Goal: Task Accomplishment & Management: Manage account settings

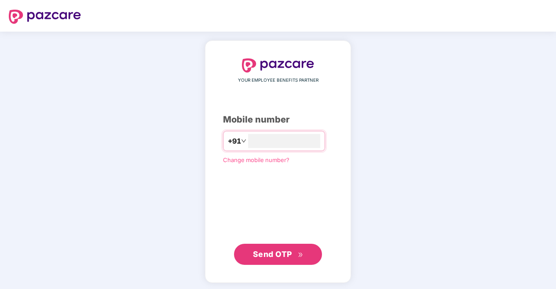
type input "**********"
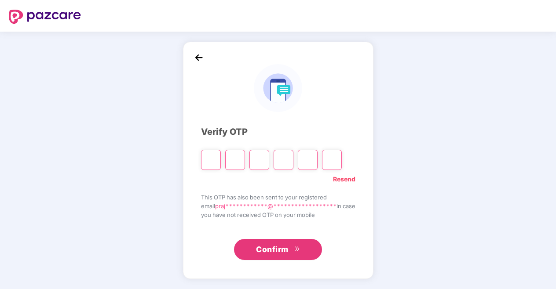
type input "*"
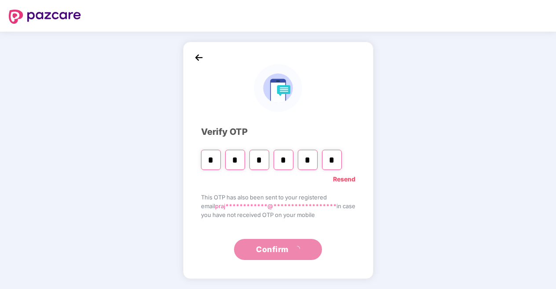
type input "*"
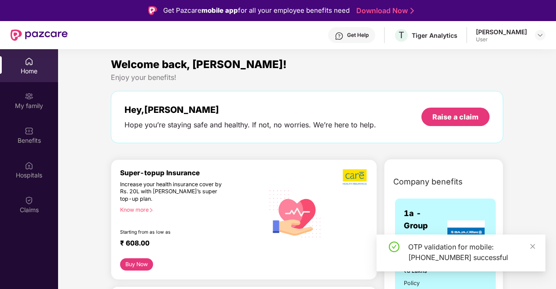
click at [350, 38] on div "Get Help" at bounding box center [358, 35] width 22 height 7
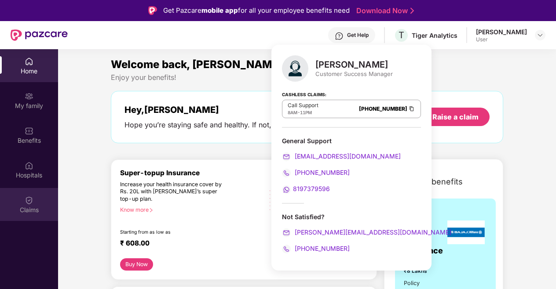
click at [24, 206] on div "Claims" at bounding box center [29, 210] width 58 height 9
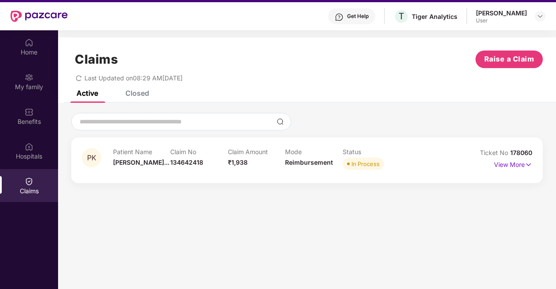
scroll to position [19, 0]
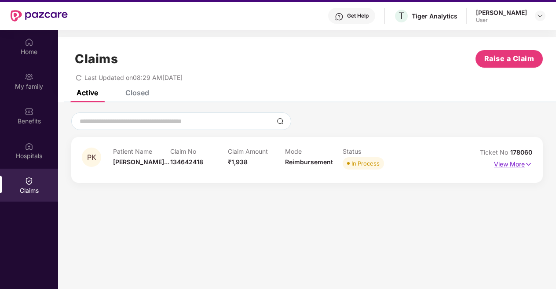
click at [510, 165] on p "View More" at bounding box center [513, 163] width 38 height 12
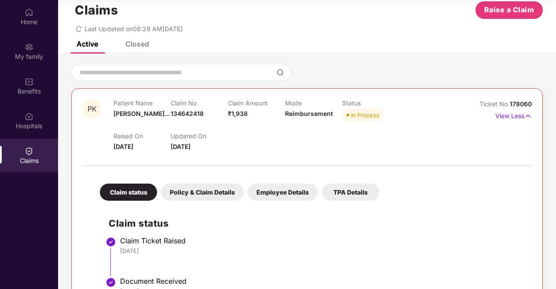
scroll to position [17, 0]
